Goal: Task Accomplishment & Management: Use online tool/utility

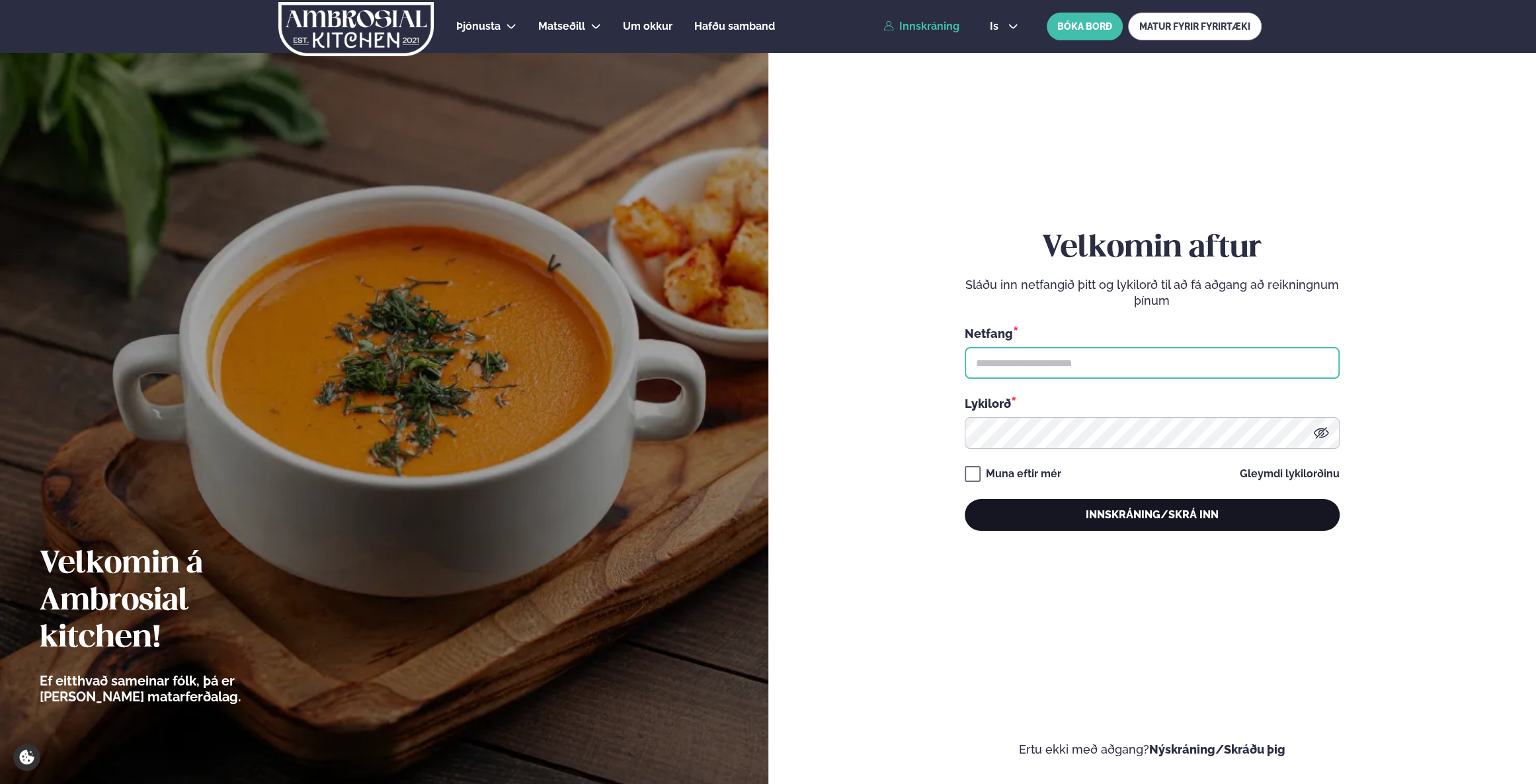
type input "**********"
click at [765, 399] on button "Innskráning/Skrá inn" at bounding box center [1152, 514] width 375 height 32
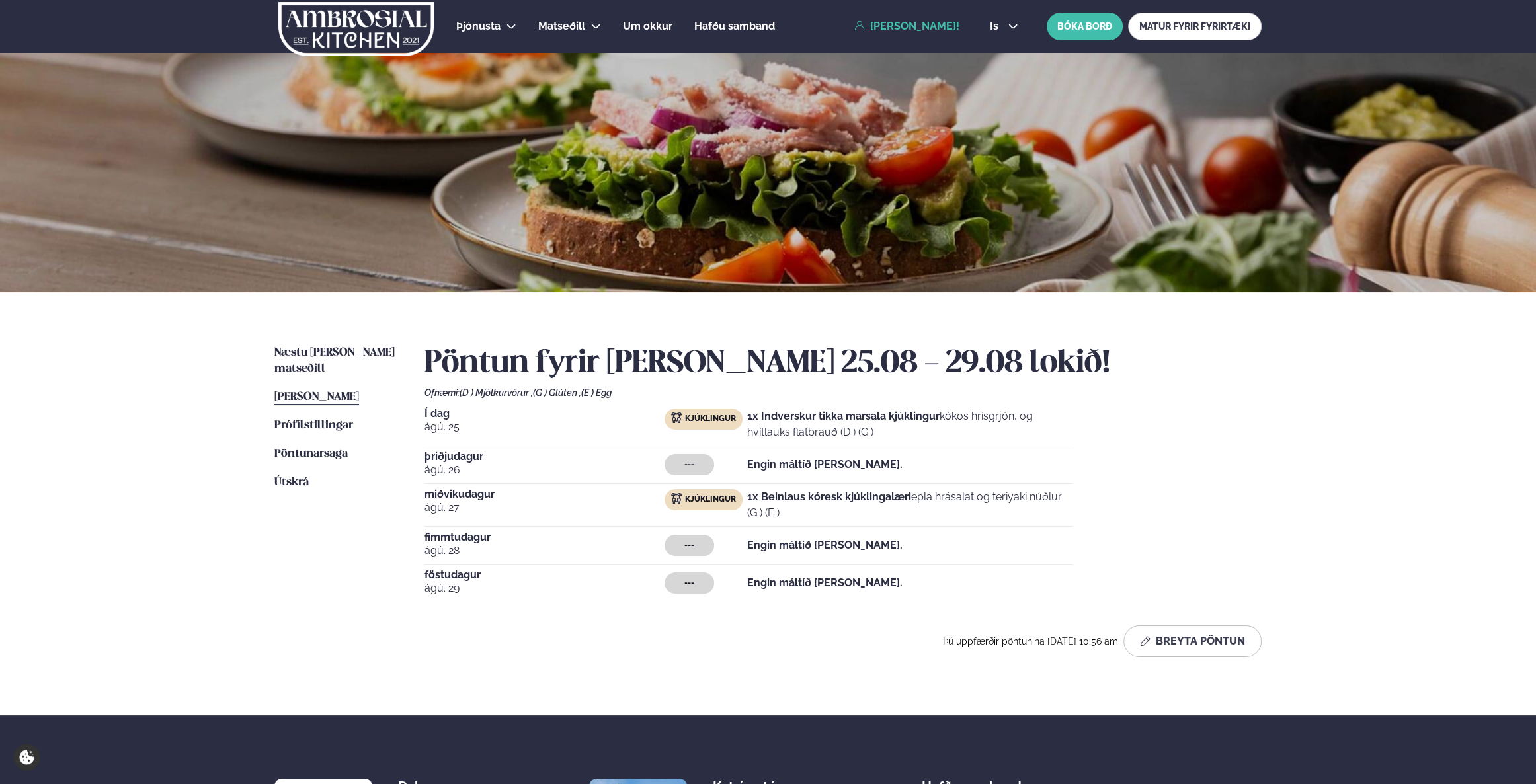
drag, startPoint x: 880, startPoint y: 429, endPoint x: 793, endPoint y: 424, distance: 87.1
click at [765, 399] on p "1x Indverskur tikka marsala kjúklingur kókos hrísgrjón, og hvítlauks flatbrauð …" at bounding box center [910, 424] width 325 height 32
click at [306, 391] on span "[PERSON_NAME]" at bounding box center [316, 397] width 84 height 11
click at [315, 356] on span "Næstu [PERSON_NAME] matseðill" at bounding box center [334, 360] width 121 height 27
